Goal: Transaction & Acquisition: Purchase product/service

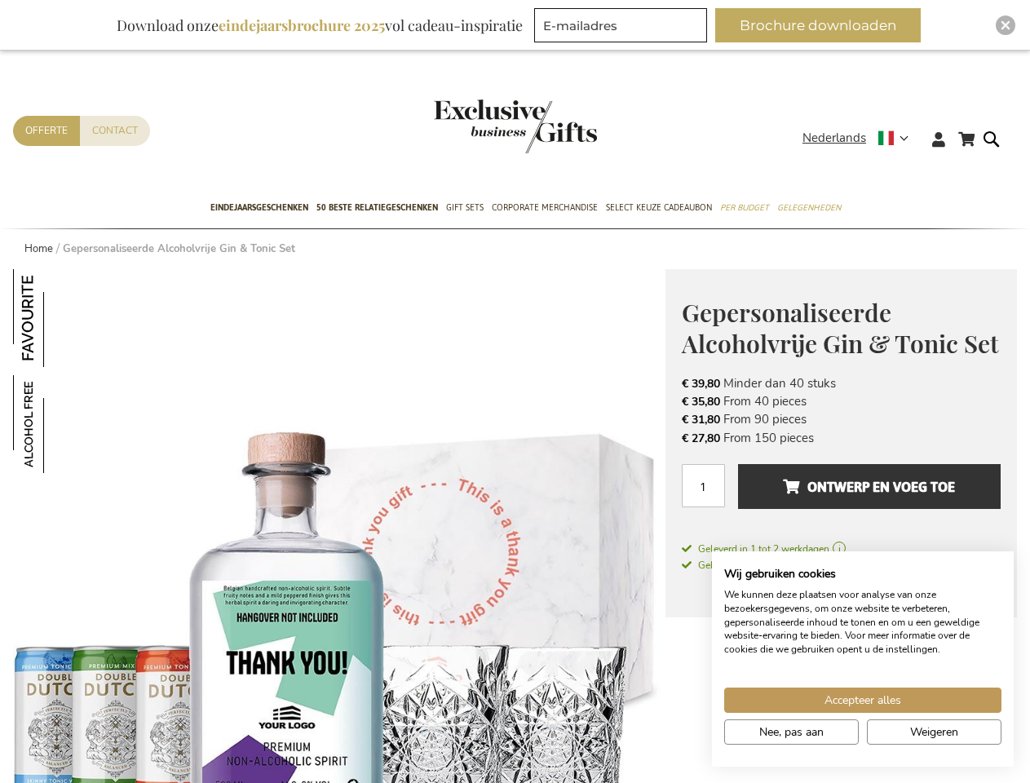
click at [861, 138] on span "Nederlands" at bounding box center [835, 138] width 64 height 19
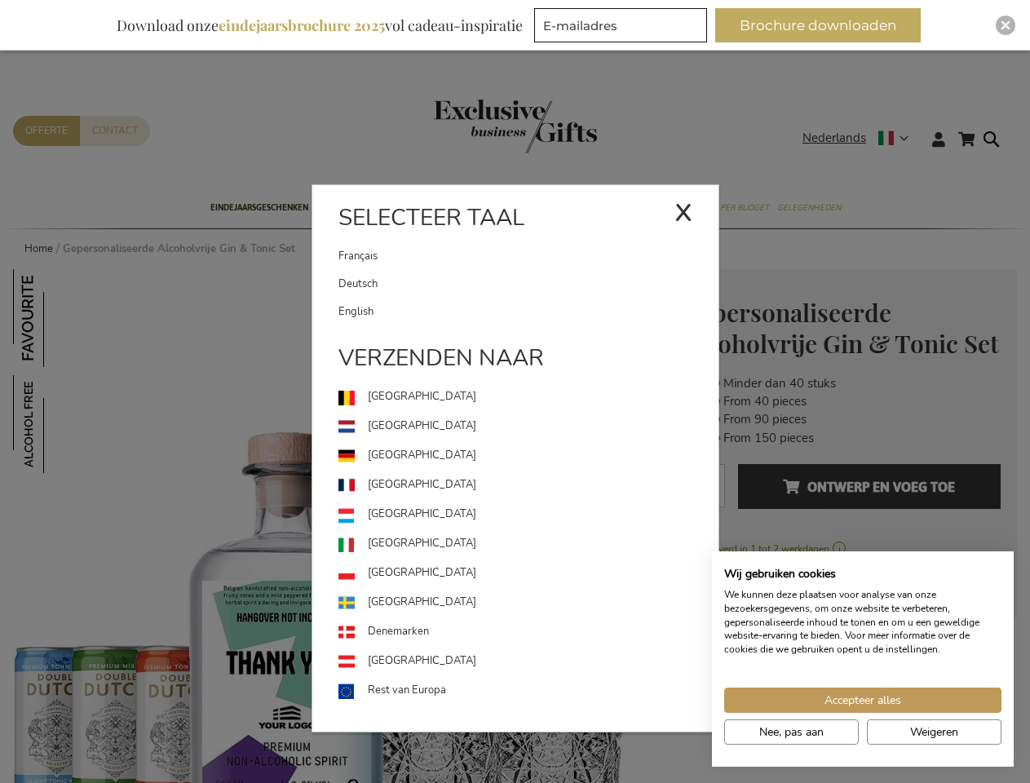
click at [339, 526] on link "[GEOGRAPHIC_DATA]" at bounding box center [529, 514] width 380 height 29
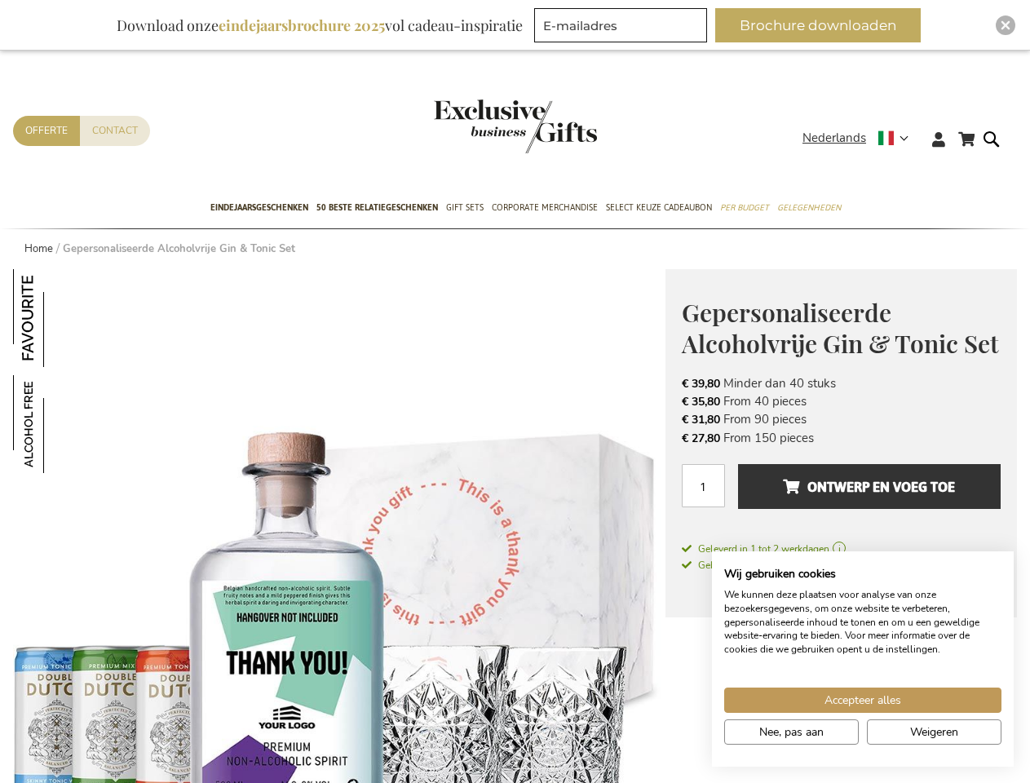
click at [62, 318] on img at bounding box center [62, 318] width 98 height 98
click at [62, 424] on img at bounding box center [62, 424] width 98 height 98
click at [841, 494] on span "Ontwerp en voeg toe" at bounding box center [869, 487] width 172 height 26
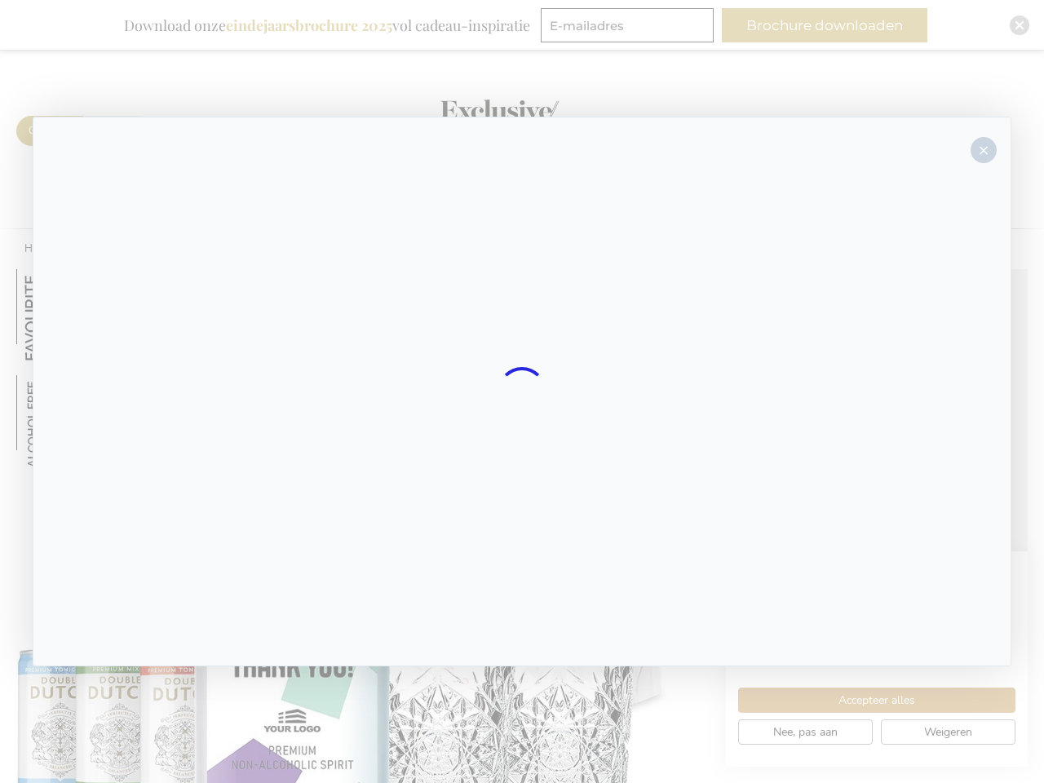
click at [870, 486] on div at bounding box center [522, 392] width 979 height 550
click at [825, 25] on div at bounding box center [522, 391] width 1044 height 783
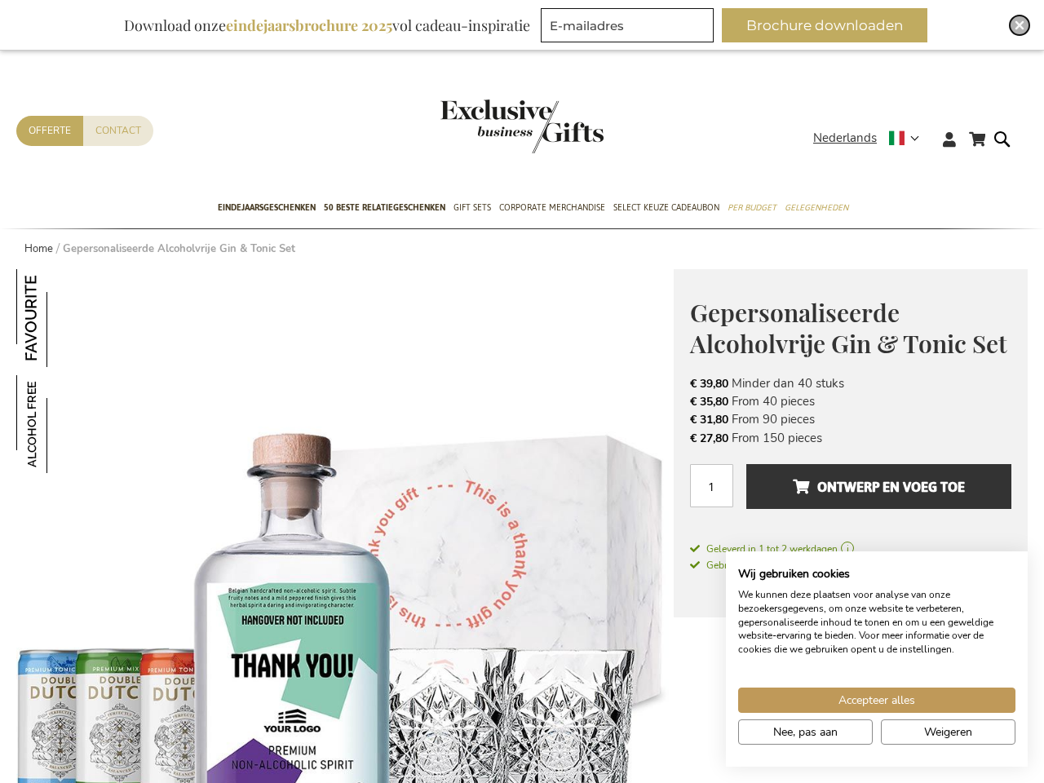
click at [1015, 25] on img "Close" at bounding box center [1020, 25] width 10 height 10
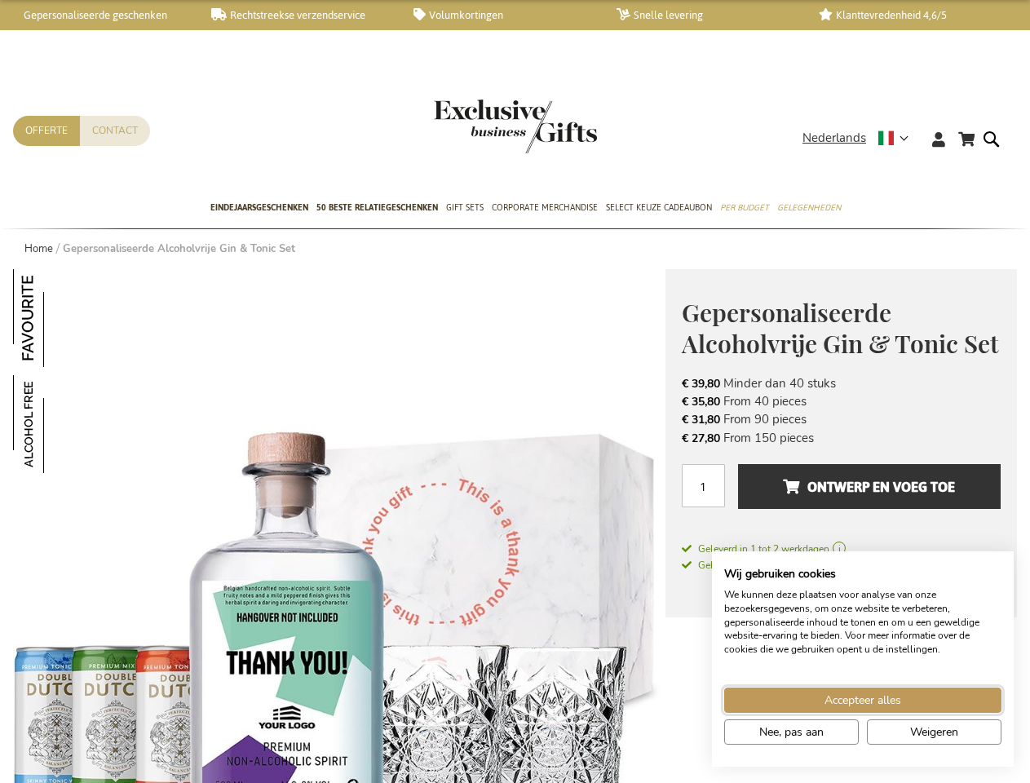
click at [863, 700] on span "Accepteer alles" at bounding box center [863, 700] width 77 height 17
